Goal: Task Accomplishment & Management: Manage account settings

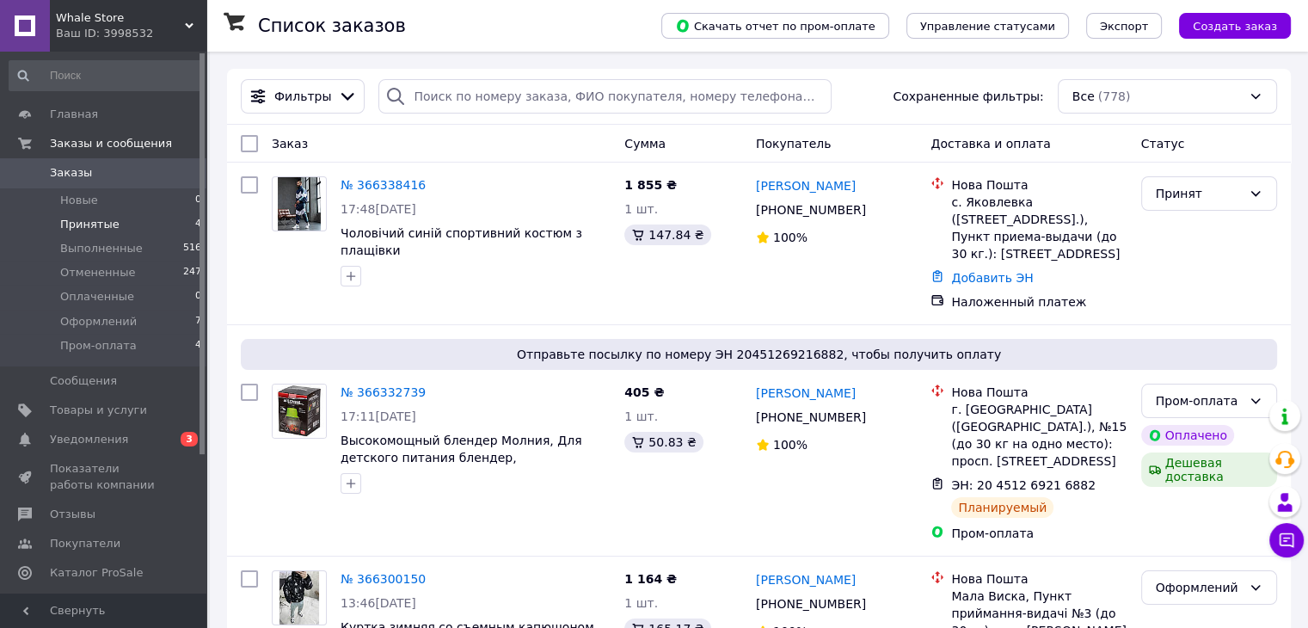
click at [158, 231] on li "Принятые 4" at bounding box center [105, 224] width 211 height 24
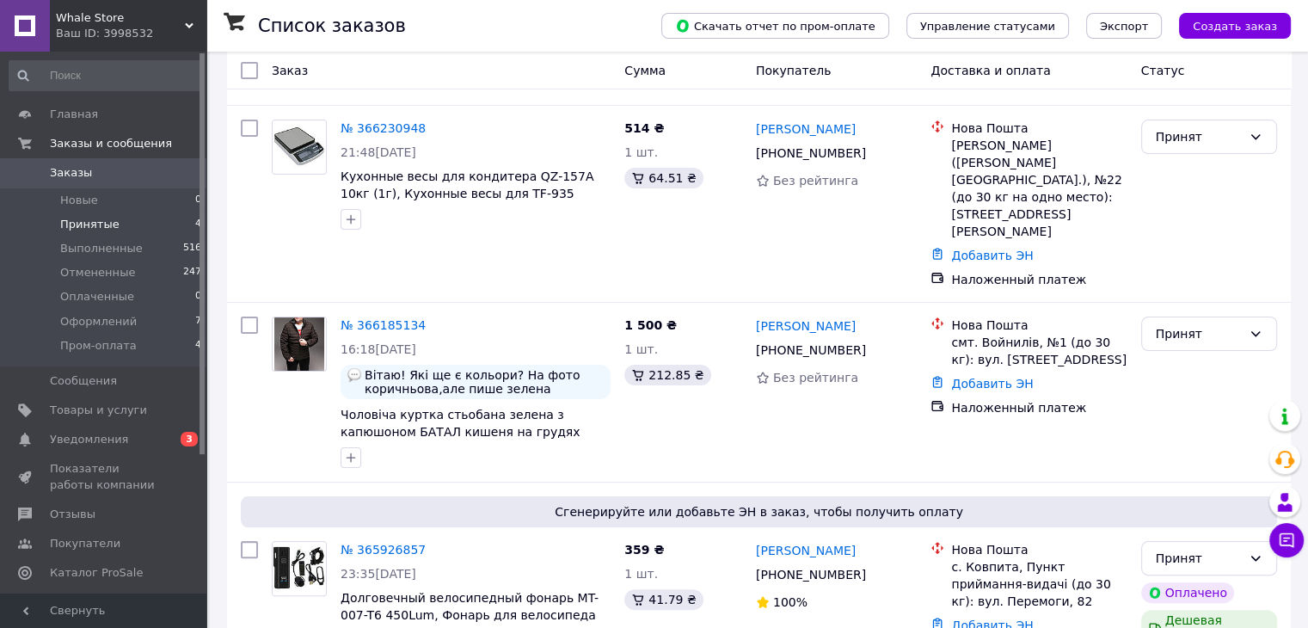
scroll to position [285, 0]
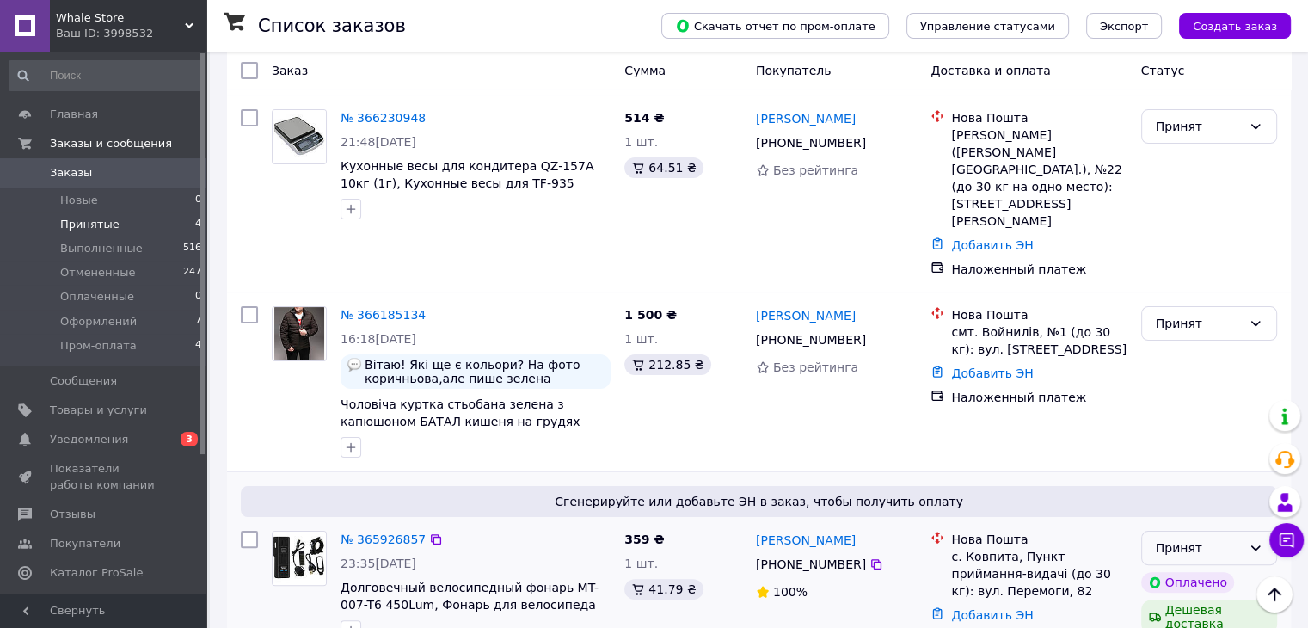
click at [1183, 538] on div "Принят" at bounding box center [1198, 547] width 86 height 19
click at [1185, 376] on li "Отменен" at bounding box center [1208, 373] width 134 height 31
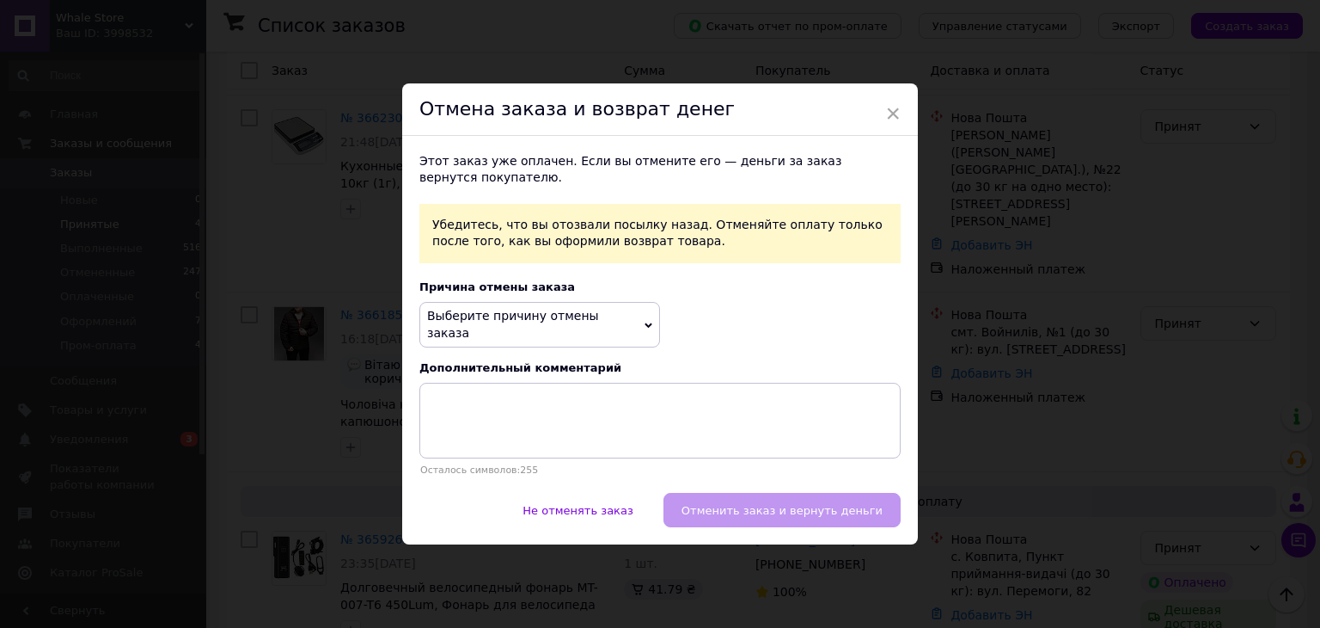
click at [584, 324] on span "Выберите причину отмены заказа" at bounding box center [513, 324] width 172 height 31
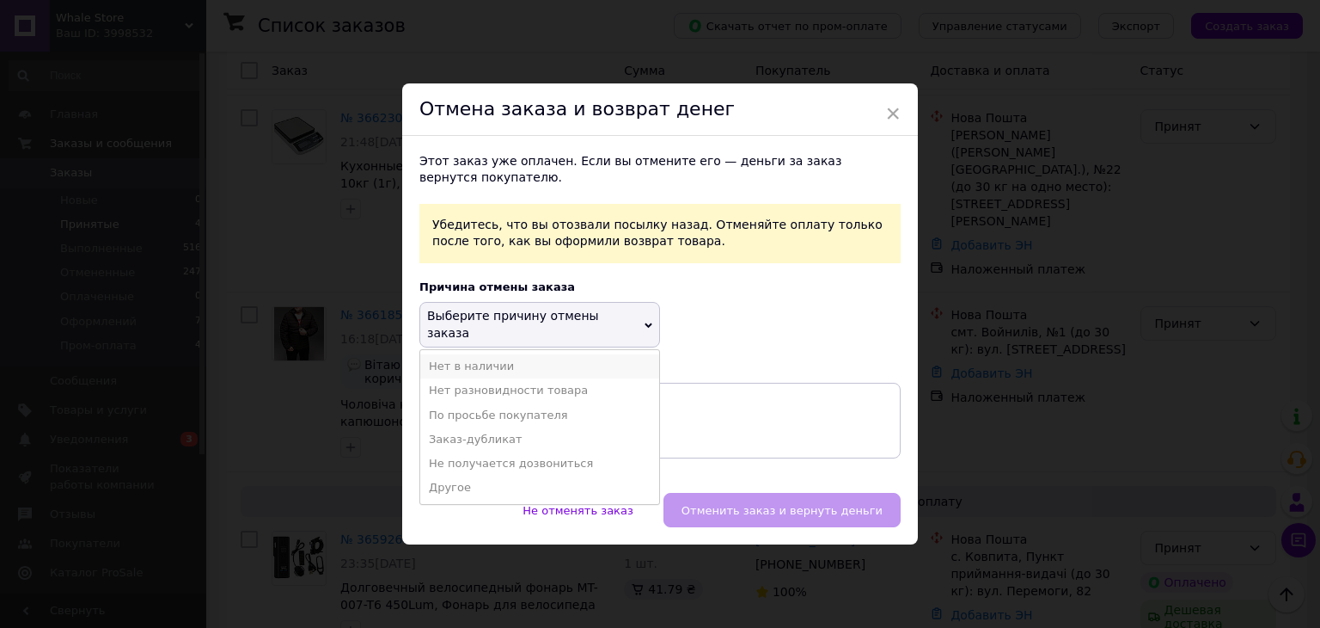
click at [512, 354] on li "Нет в наличии" at bounding box center [539, 366] width 239 height 24
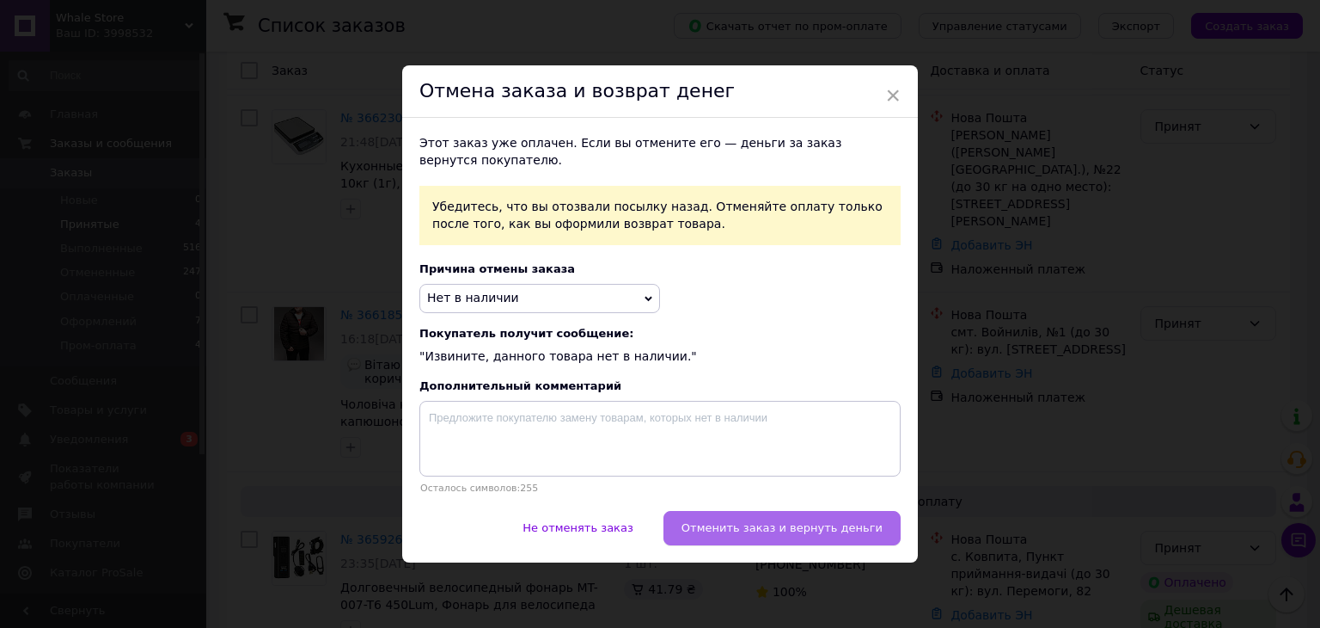
click at [760, 530] on span "Отменить заказ и вернуть деньги" at bounding box center [782, 527] width 201 height 13
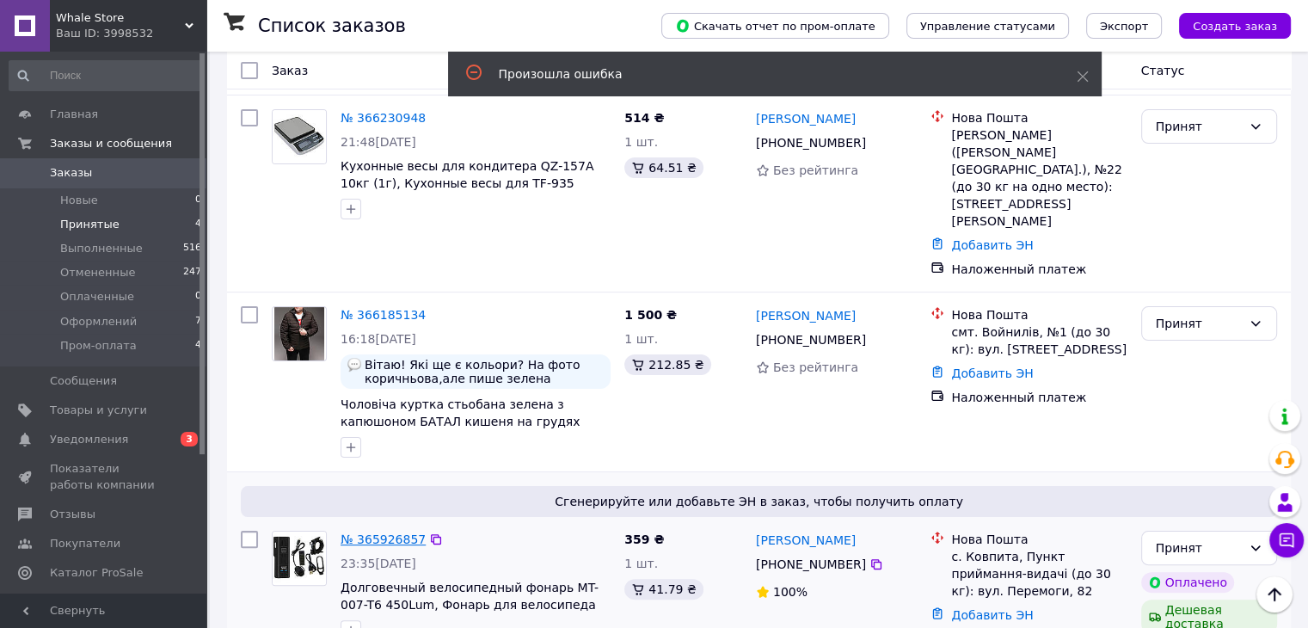
click at [389, 532] on link "№ 365926857" at bounding box center [382, 539] width 85 height 14
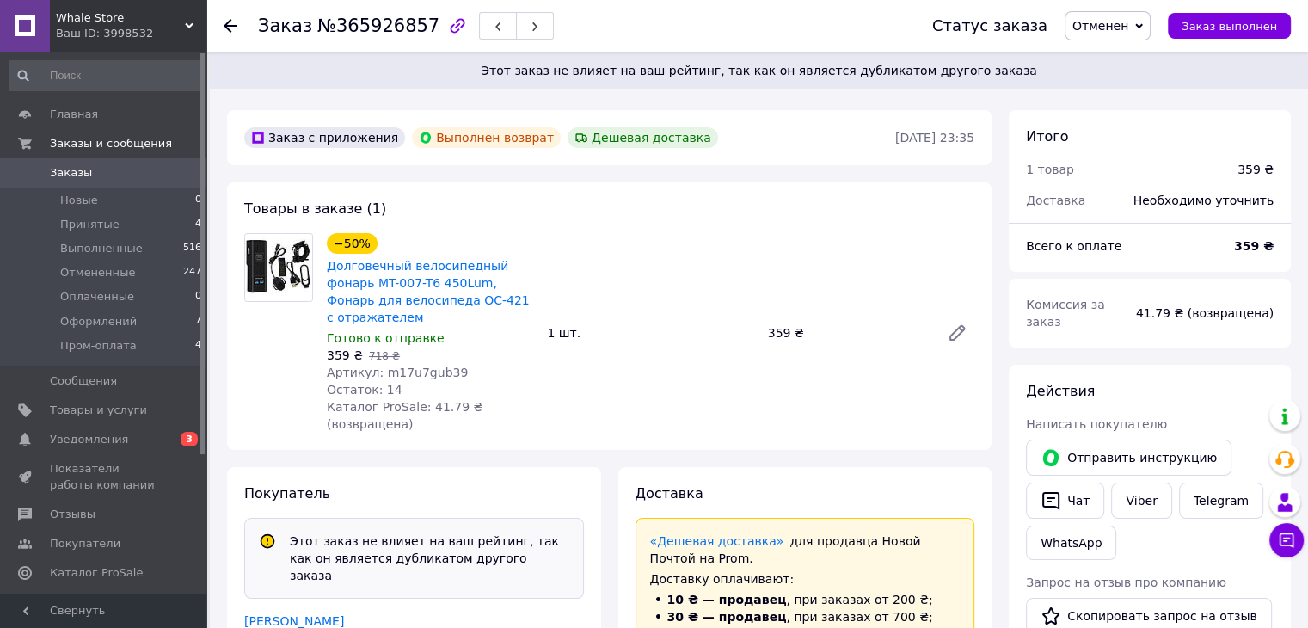
click at [98, 160] on link "Заказы 0" at bounding box center [105, 172] width 211 height 29
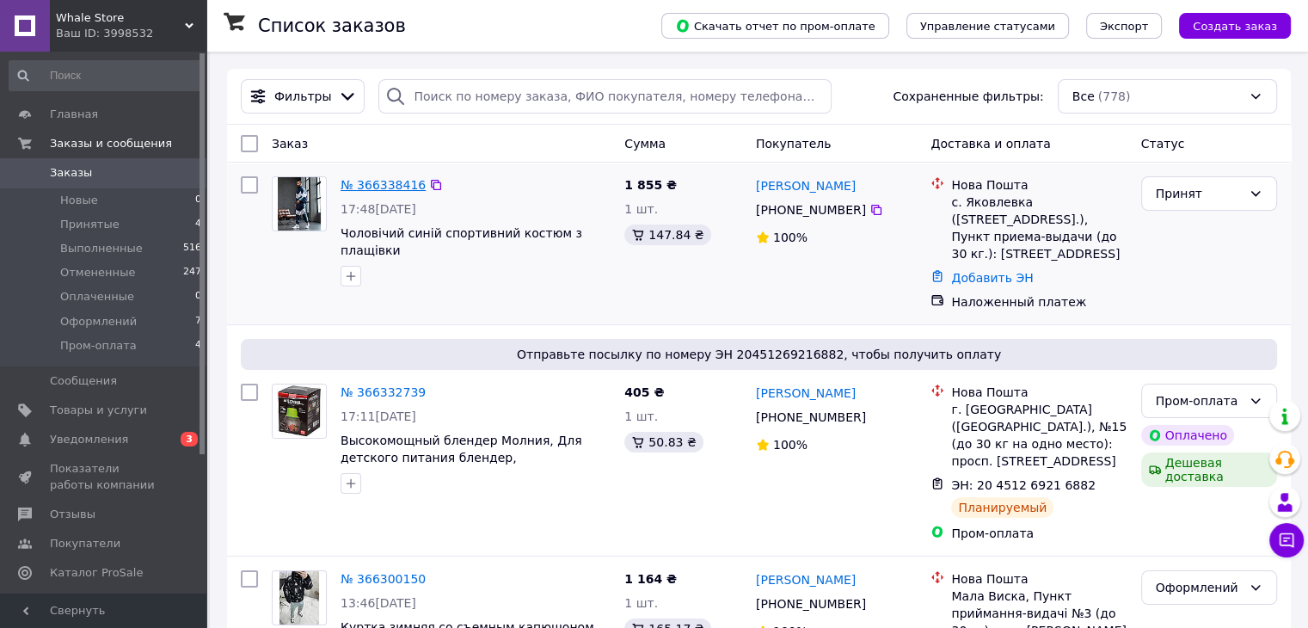
click at [343, 189] on link "№ 366338416" at bounding box center [382, 185] width 85 height 14
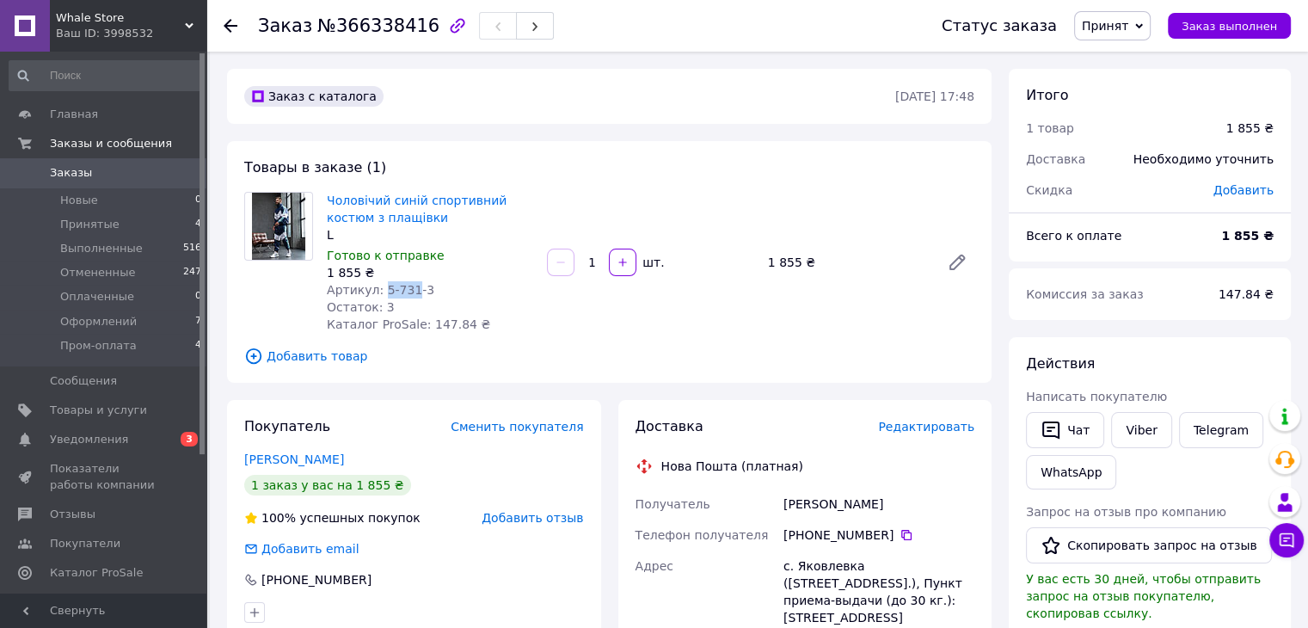
drag, startPoint x: 378, startPoint y: 282, endPoint x: 406, endPoint y: 289, distance: 28.4
click at [406, 289] on span "Артикул: 5-731-3" at bounding box center [380, 290] width 107 height 14
copy span "5-731"
drag, startPoint x: 874, startPoint y: 508, endPoint x: 774, endPoint y: 512, distance: 100.7
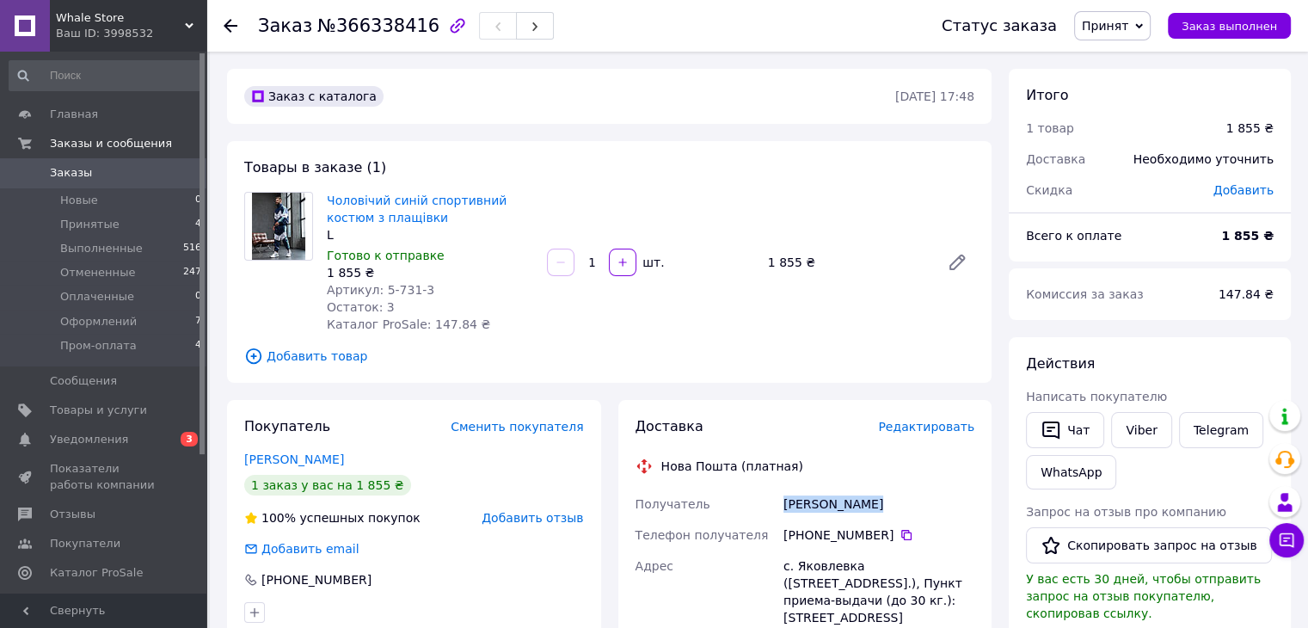
copy div "Получатель Папуга Микола"
click at [901, 533] on icon at bounding box center [906, 535] width 10 height 10
click at [901, 531] on icon at bounding box center [906, 535] width 10 height 10
click at [1128, 20] on span "Принят" at bounding box center [1104, 26] width 46 height 14
click at [1142, 134] on li "Оформлений" at bounding box center [1122, 138] width 94 height 26
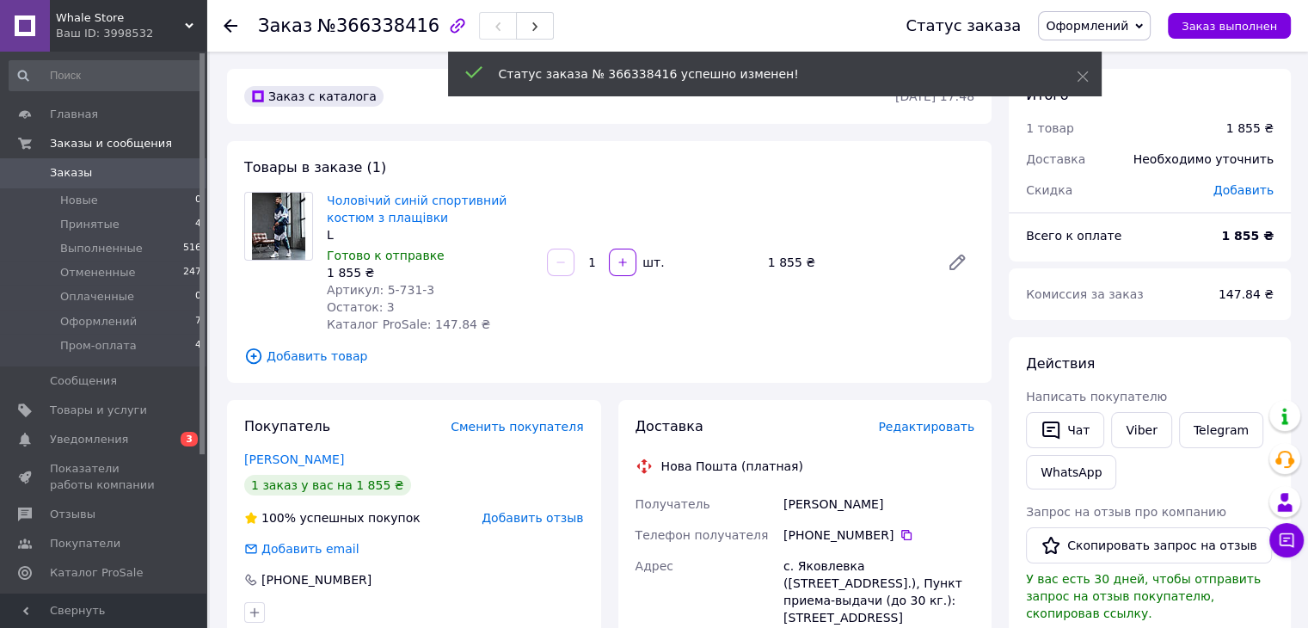
click at [134, 171] on span "Заказы" at bounding box center [104, 172] width 109 height 15
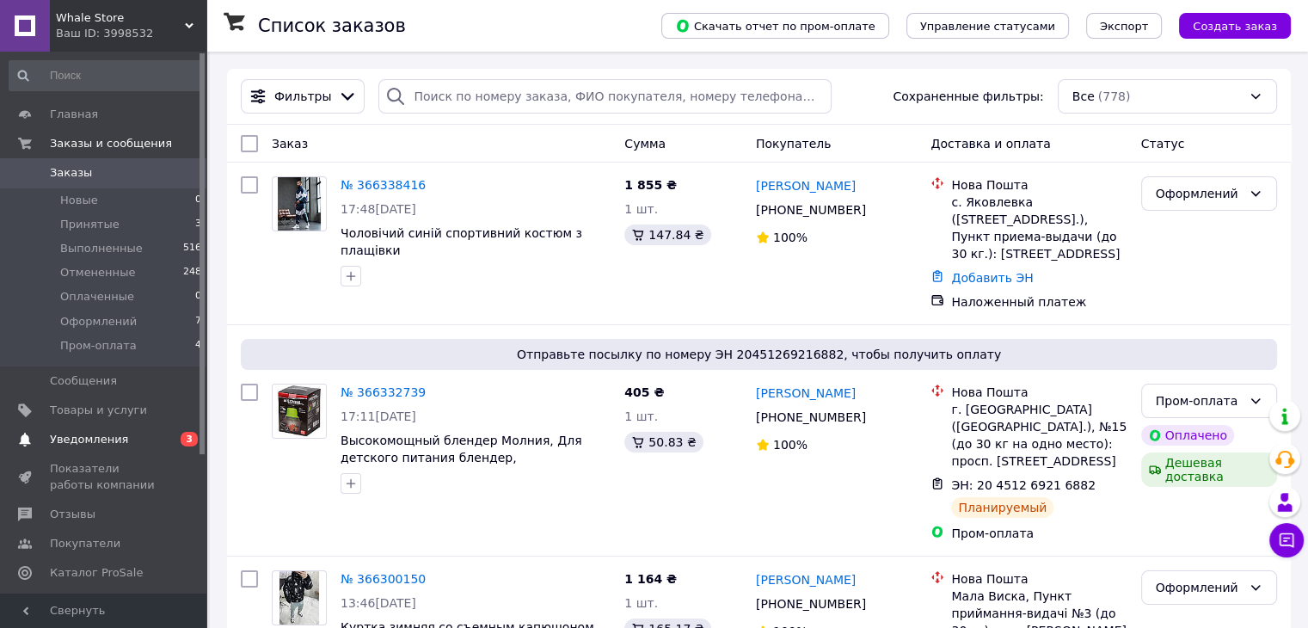
click at [152, 449] on link "Уведомления 0 3" at bounding box center [105, 439] width 211 height 29
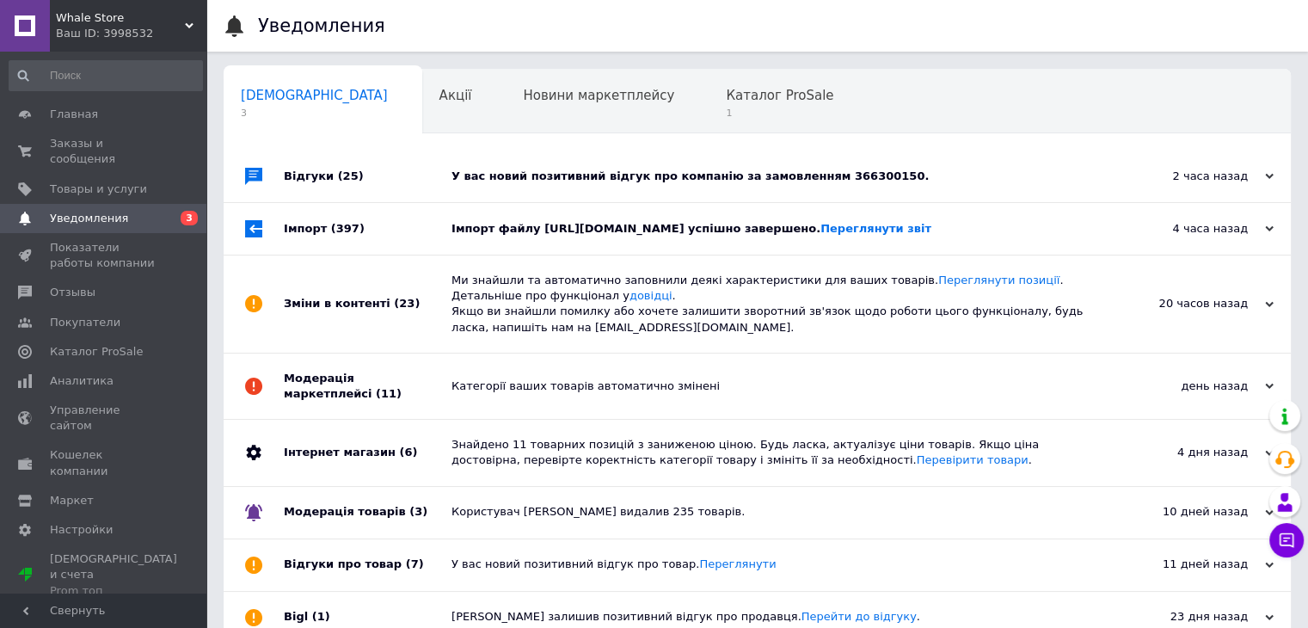
click at [612, 236] on div "Імпорт файлу https://gv-top.shop/export/prom/?prefix=9253&percent=6&types=43,5,…" at bounding box center [776, 228] width 650 height 15
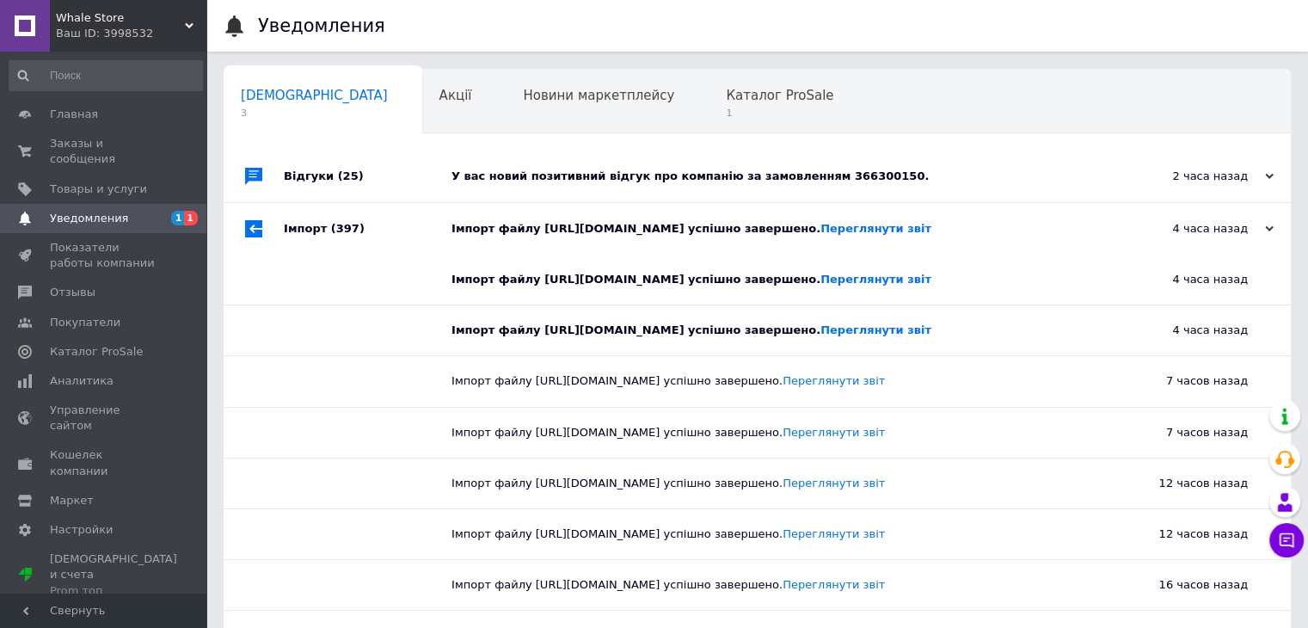
click at [664, 162] on div "У вас новий позитивний відгук про компанію за замовленням 366300150." at bounding box center [776, 176] width 650 height 52
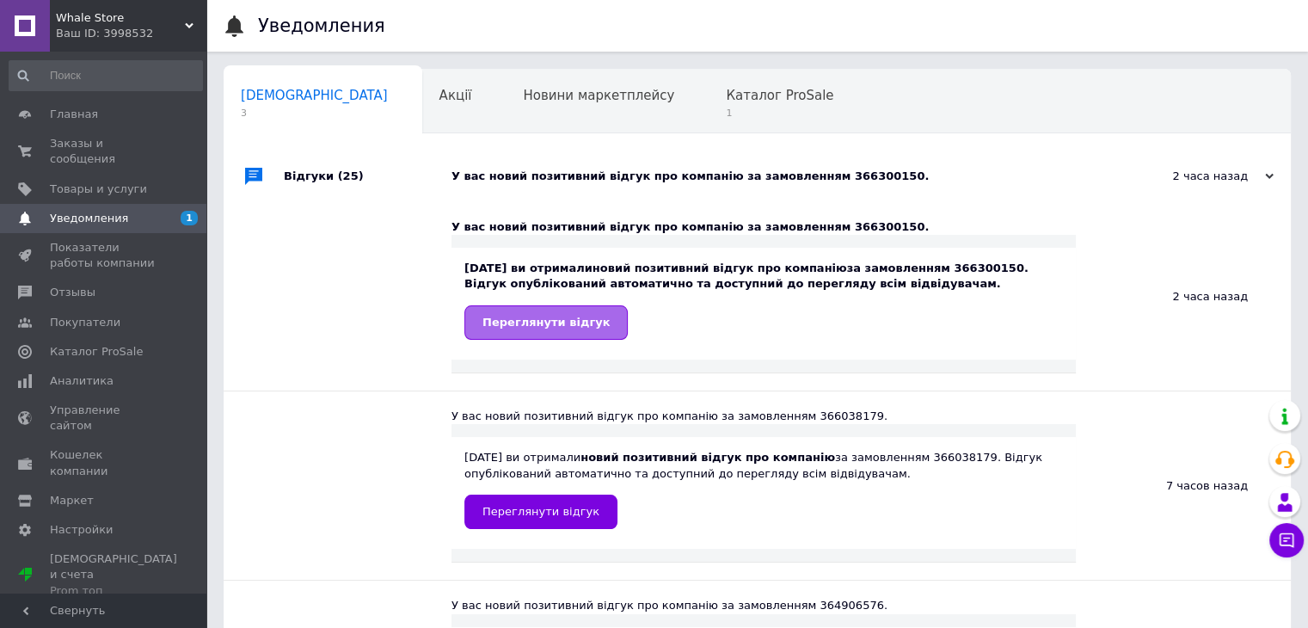
click at [515, 321] on span "Переглянути відгук" at bounding box center [545, 321] width 127 height 13
click at [726, 97] on span "Каталог ProSale" at bounding box center [779, 95] width 107 height 15
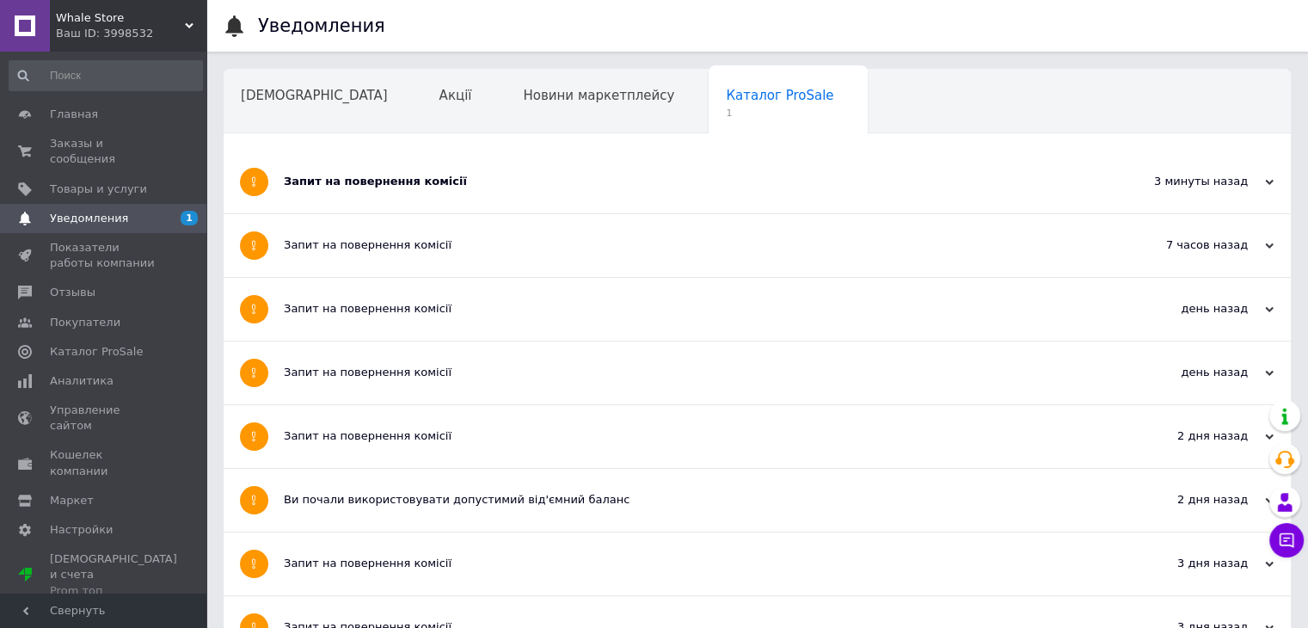
click at [371, 217] on div "Запит на повернення комісії" at bounding box center [693, 245] width 818 height 63
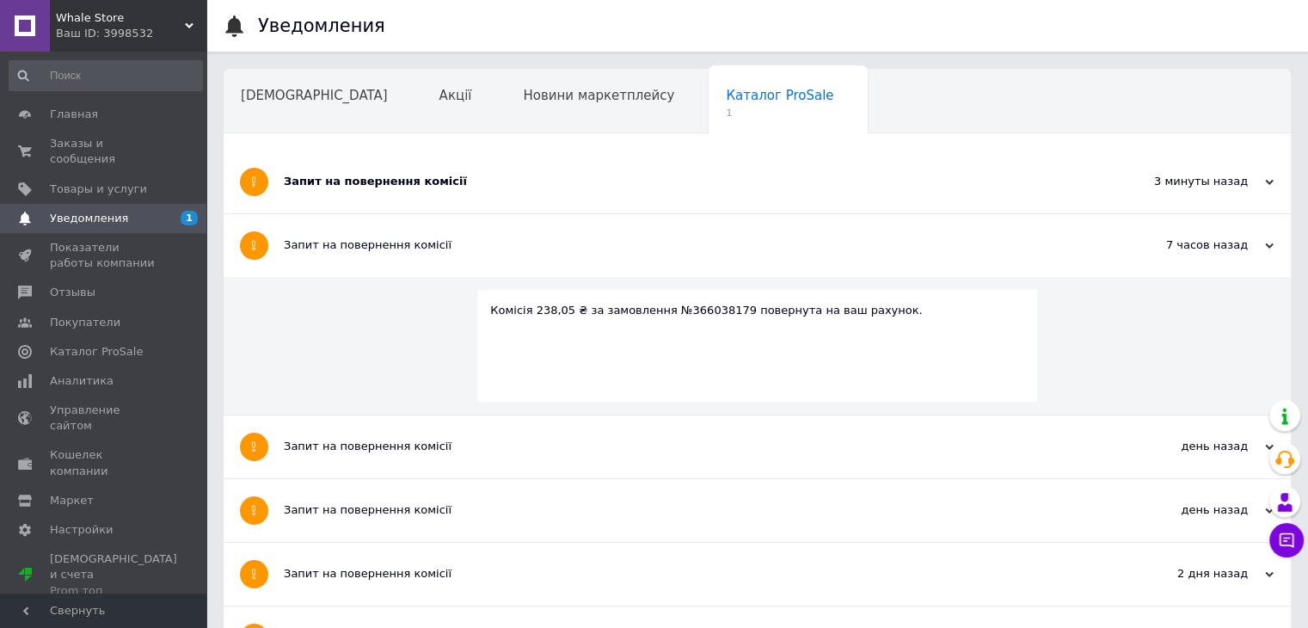
click at [370, 187] on div "Запит на повернення комісії" at bounding box center [693, 181] width 818 height 15
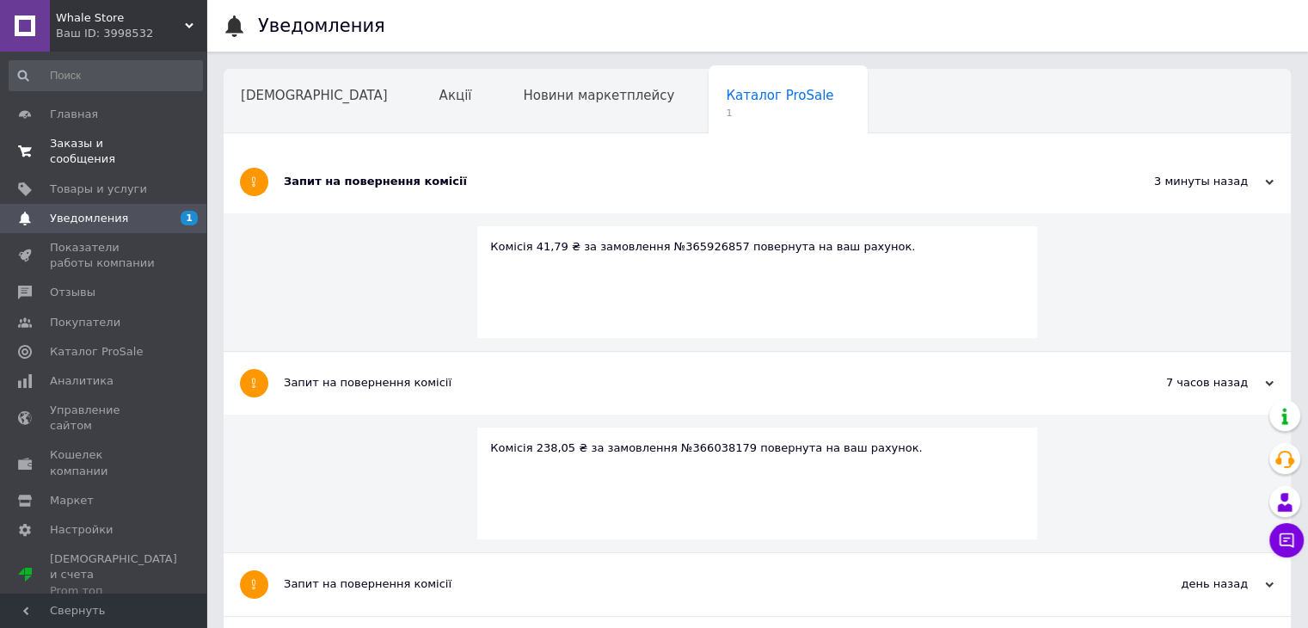
click at [155, 139] on span "Заказы и сообщения" at bounding box center [104, 151] width 109 height 31
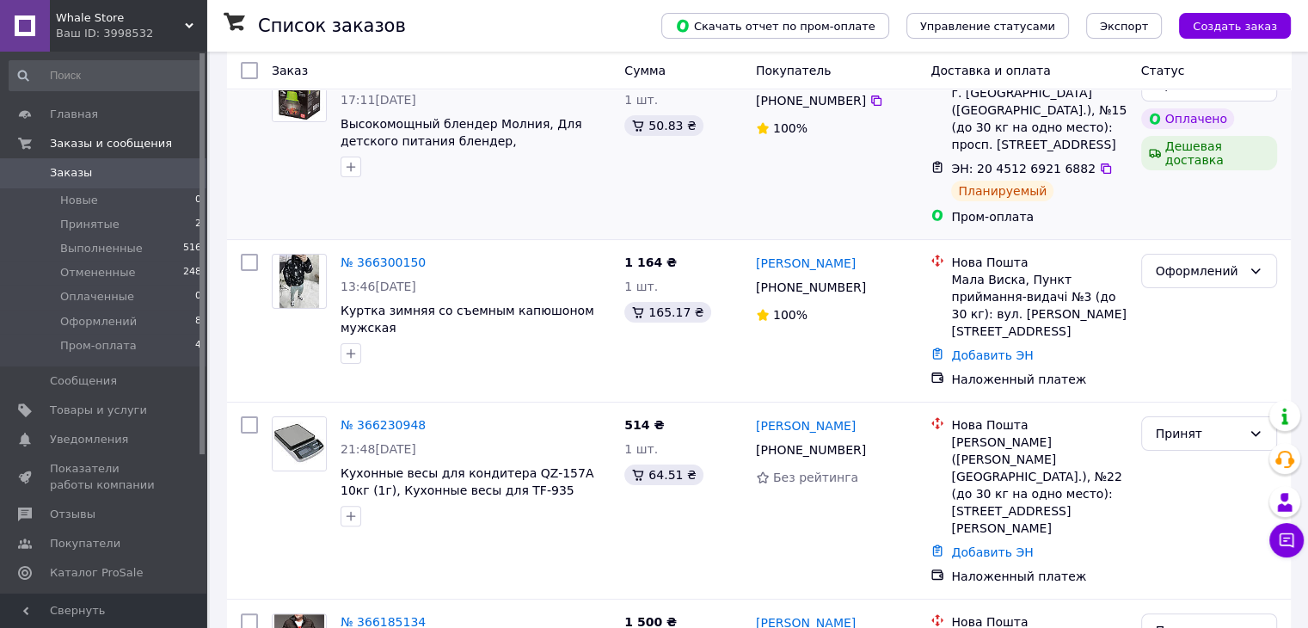
scroll to position [318, 0]
